Goal: Task Accomplishment & Management: Use online tool/utility

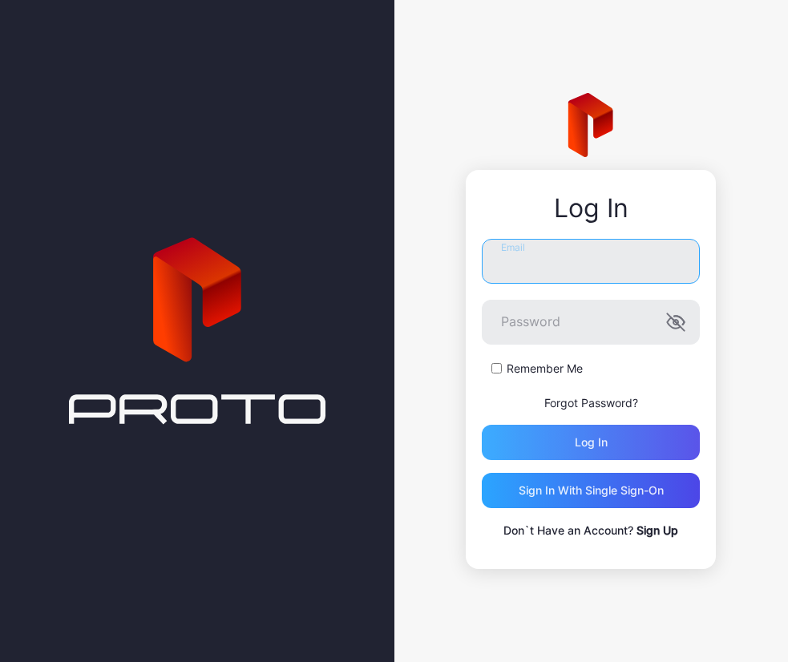
type input "**********"
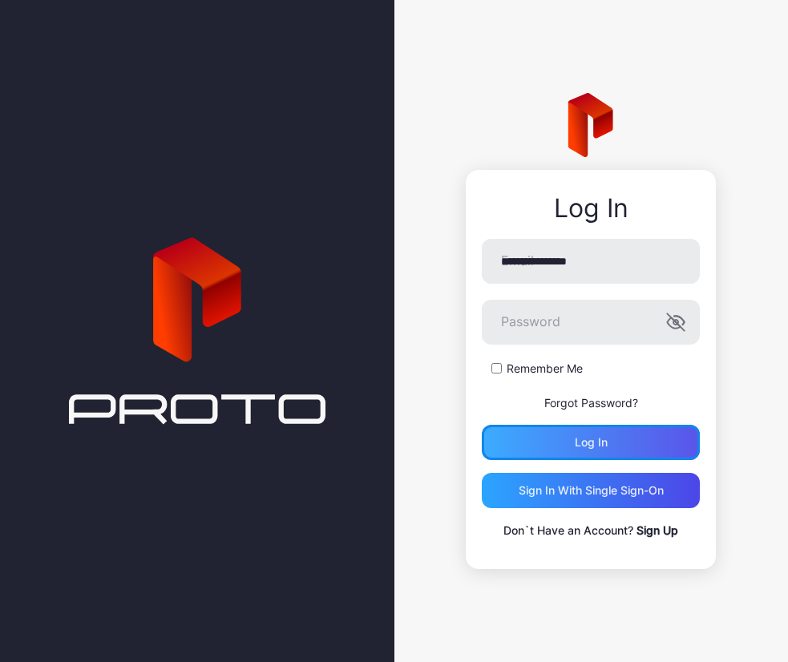
click at [660, 442] on div "Log in" at bounding box center [591, 442] width 218 height 35
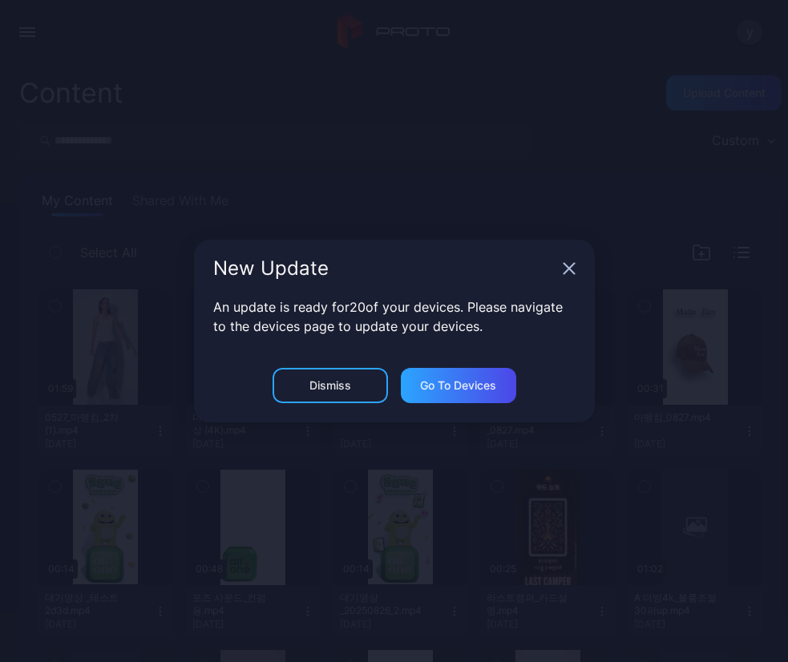
click at [563, 269] on icon "button" at bounding box center [569, 268] width 13 height 13
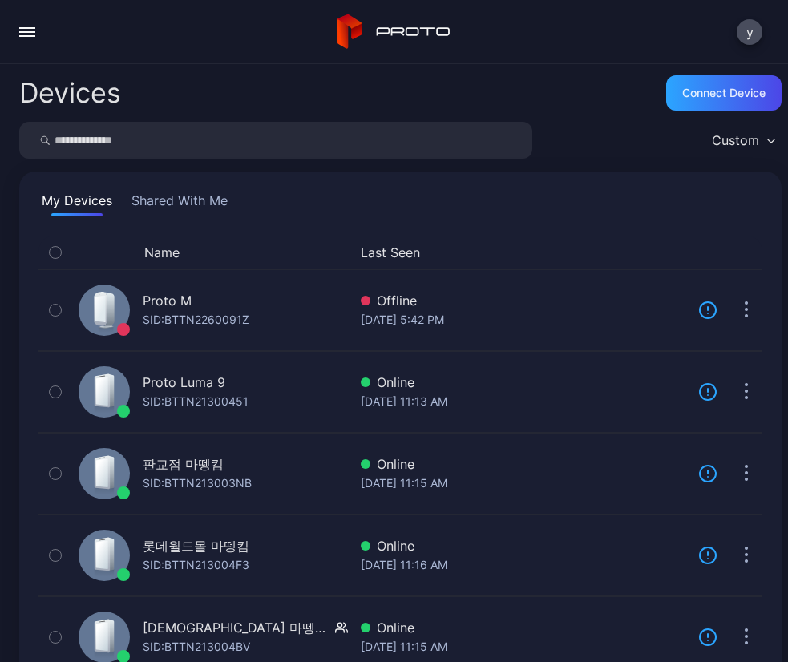
click at [21, 35] on div "button" at bounding box center [27, 36] width 16 height 2
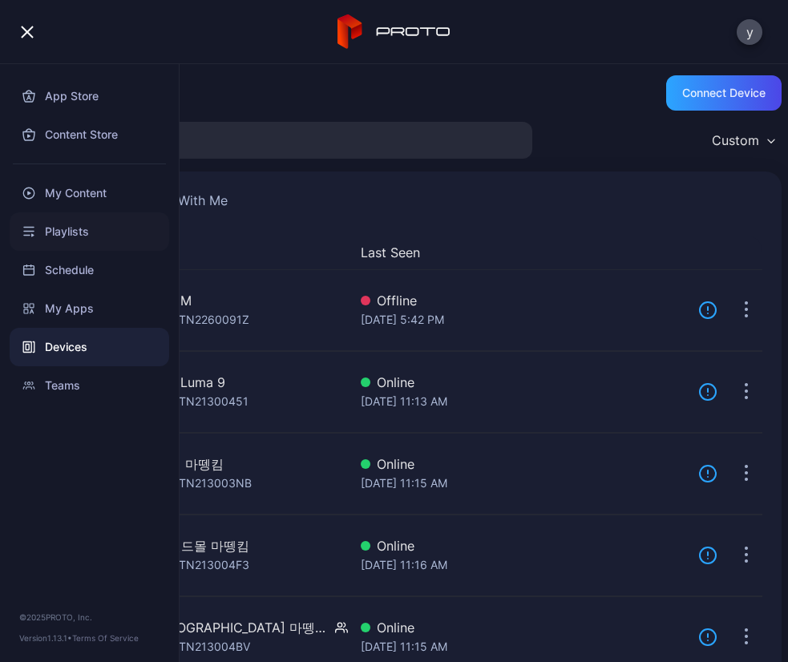
click at [88, 233] on div "Playlists" at bounding box center [89, 231] width 159 height 38
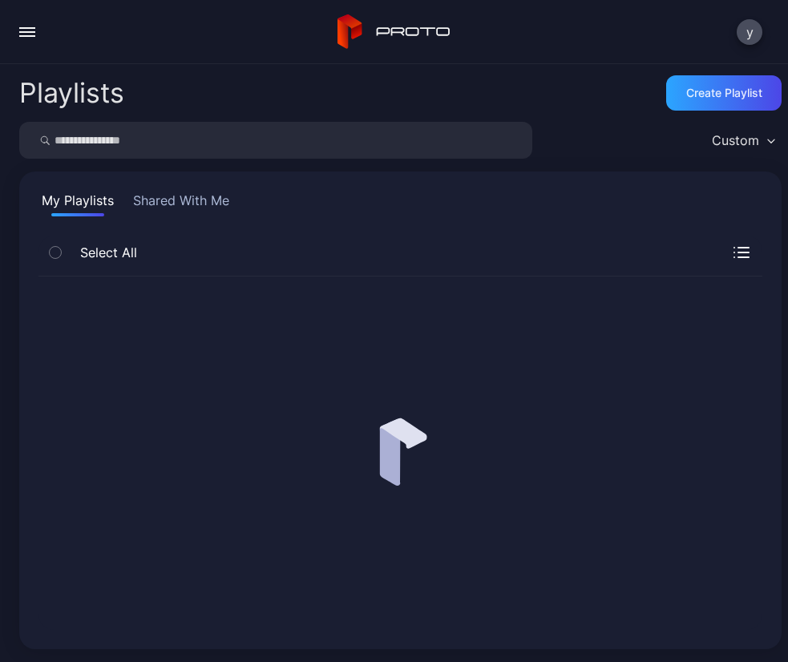
click at [27, 31] on div "button" at bounding box center [27, 32] width 16 height 2
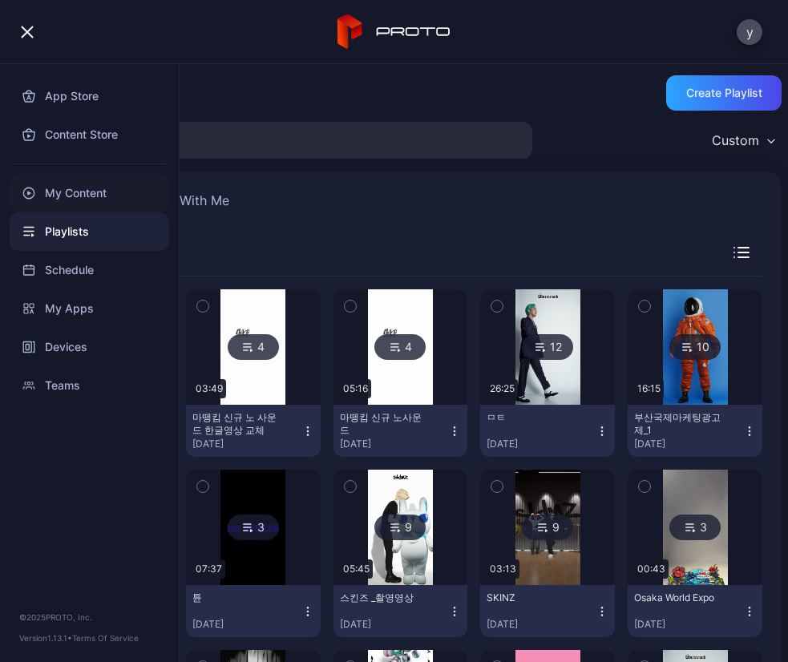
click at [86, 189] on div "My Content" at bounding box center [89, 193] width 159 height 38
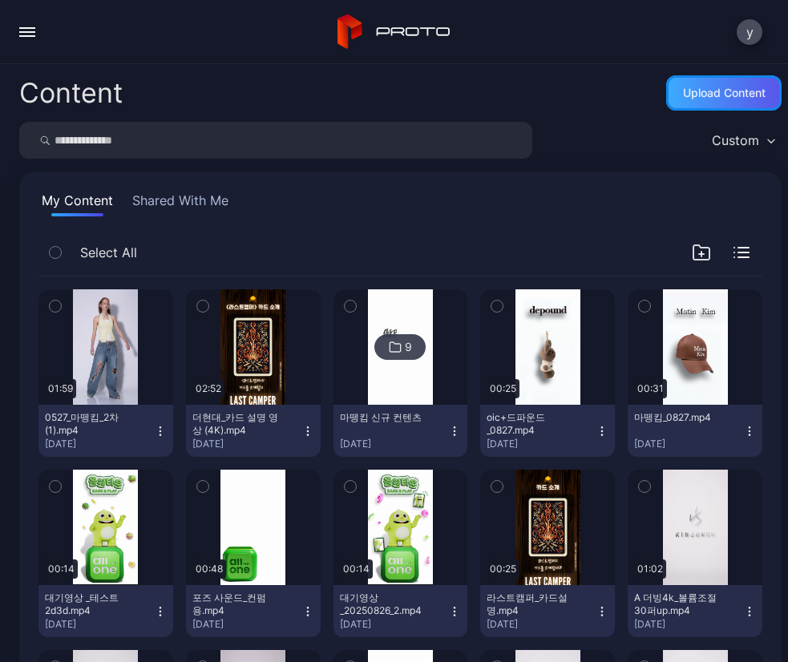
click at [680, 85] on div "Upload Content" at bounding box center [723, 92] width 115 height 35
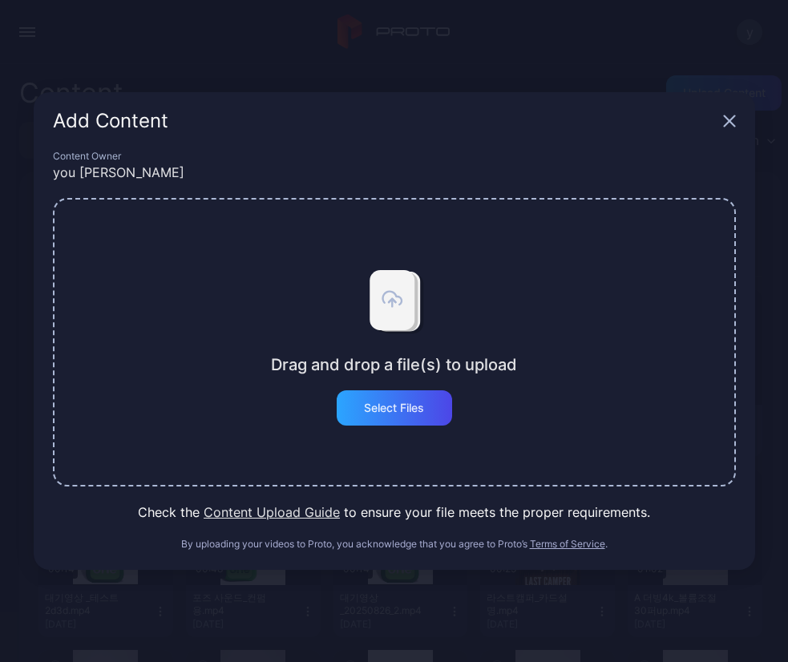
click at [310, 516] on button "Content Upload Guide" at bounding box center [272, 512] width 136 height 19
